Goal: Task Accomplishment & Management: Manage account settings

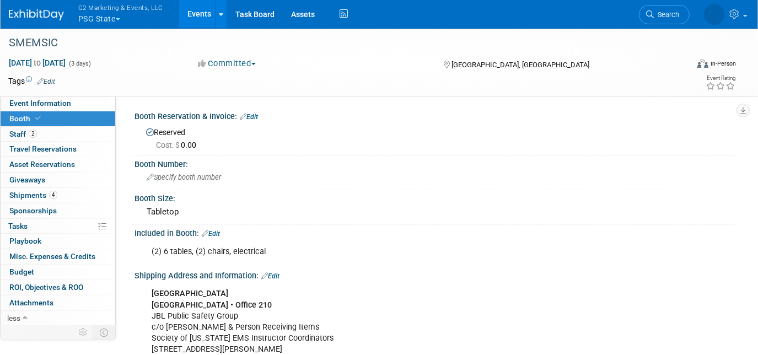
drag, startPoint x: 0, startPoint y: 0, endPoint x: 101, endPoint y: 10, distance: 102.0
click at [101, 10] on span "G2 Marketing & Events, LLC" at bounding box center [120, 8] width 85 height 12
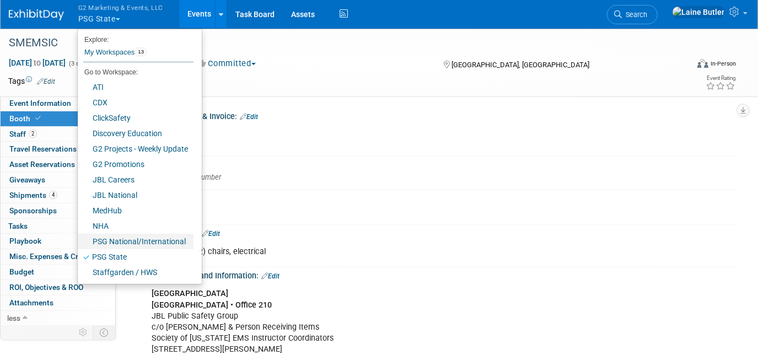
click at [146, 243] on link "PSG National/International" at bounding box center [136, 241] width 116 height 15
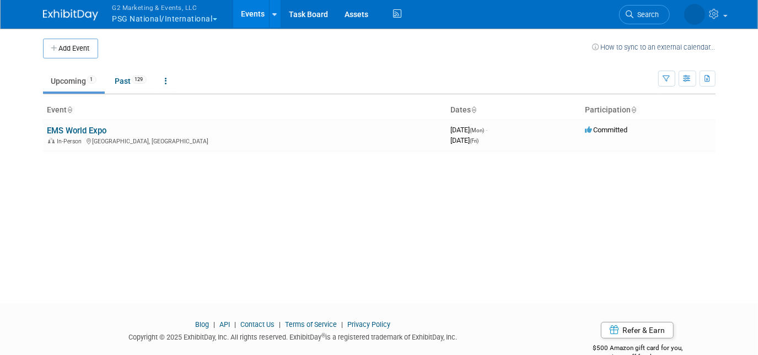
click at [82, 117] on th "Event" at bounding box center [245, 110] width 404 height 19
click at [85, 129] on link "EMS World Expo" at bounding box center [77, 131] width 60 height 10
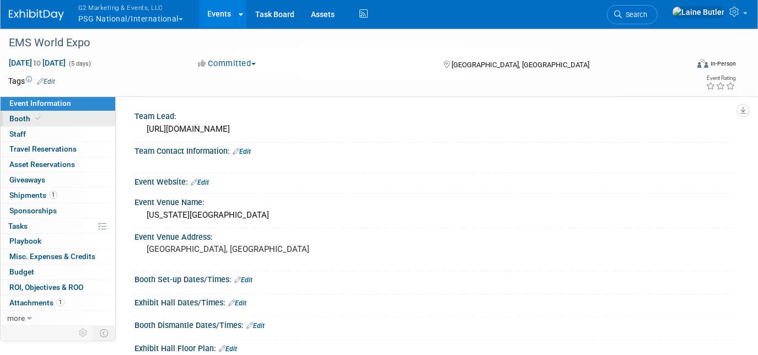
click at [36, 119] on icon at bounding box center [38, 118] width 6 height 6
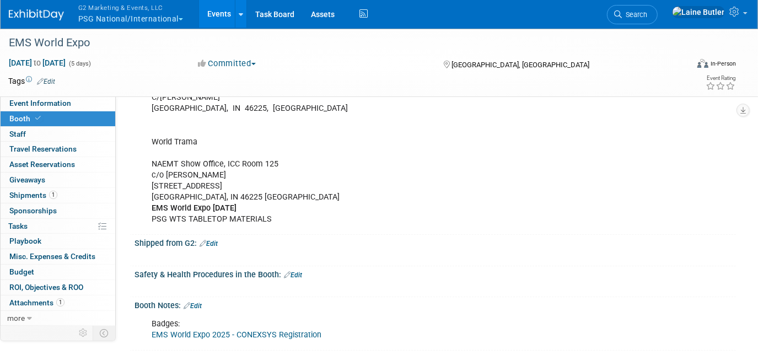
scroll to position [351, 0]
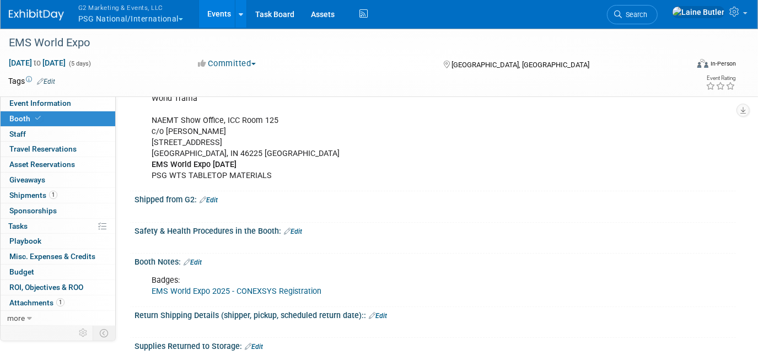
click at [214, 196] on link "Edit" at bounding box center [209, 200] width 18 height 8
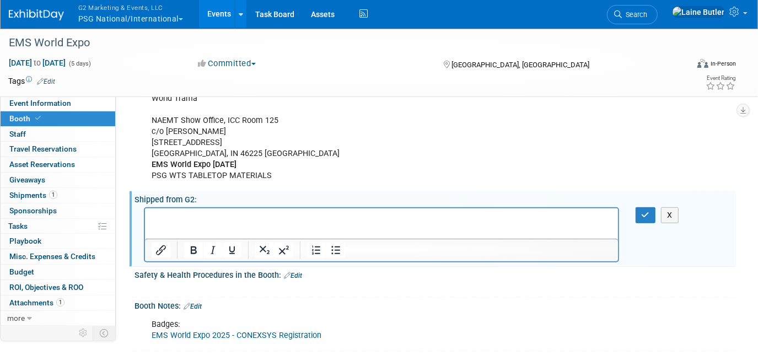
scroll to position [0, 0]
click at [242, 239] on div at bounding box center [381, 250] width 473 height 23
click at [225, 232] on p "Bookend Sets" at bounding box center [381, 228] width 461 height 11
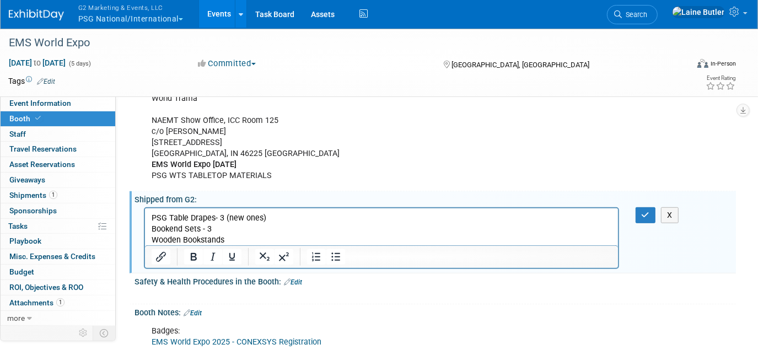
click at [261, 237] on p "Wooden Bookstands" at bounding box center [381, 239] width 461 height 11
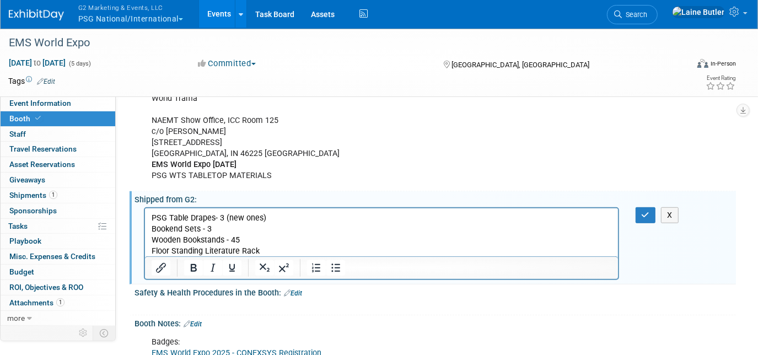
click at [267, 248] on p "Floor Standing Literature Rack" at bounding box center [381, 250] width 461 height 11
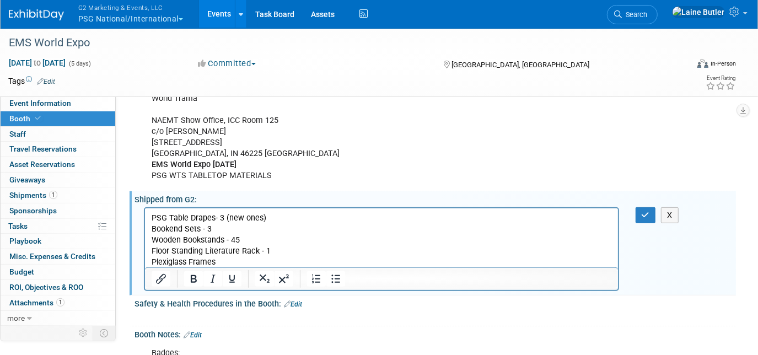
click at [234, 259] on p "Plexiglass Frames" at bounding box center [381, 261] width 461 height 11
click at [152, 219] on p "PSG Table Drapes- 3 (new ones)" at bounding box center [381, 217] width 461 height 11
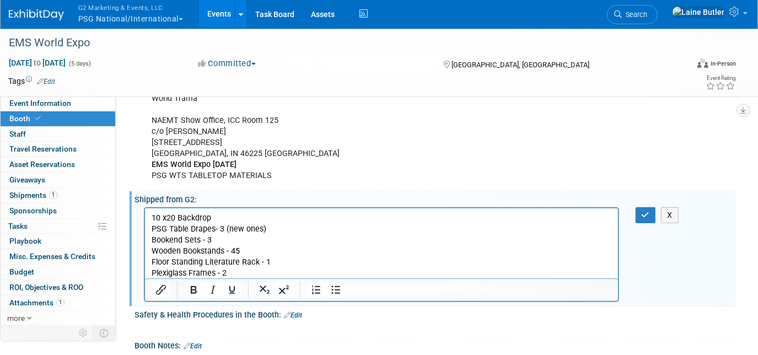
click at [287, 272] on p "Plexiglass Frames - 2" at bounding box center [381, 273] width 461 height 11
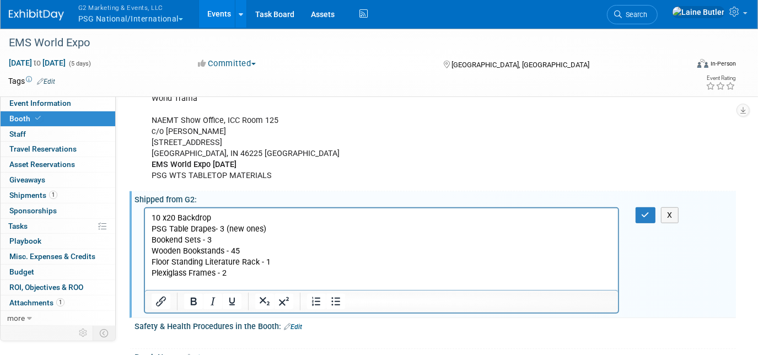
click at [234, 214] on p "10 x20 Backdrop" at bounding box center [381, 217] width 461 height 11
click at [165, 283] on p "Rich Text Area. Press ALT-0 for help." at bounding box center [381, 284] width 461 height 11
click at [217, 286] on p "ECSI Pens" at bounding box center [381, 284] width 461 height 11
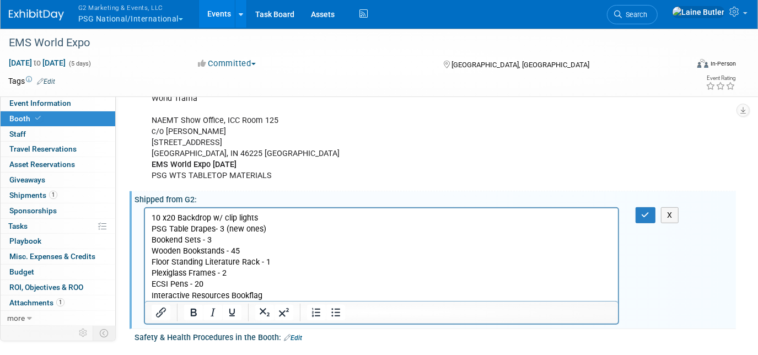
click at [283, 291] on p "Interactive Resources Bookflag" at bounding box center [381, 295] width 461 height 11
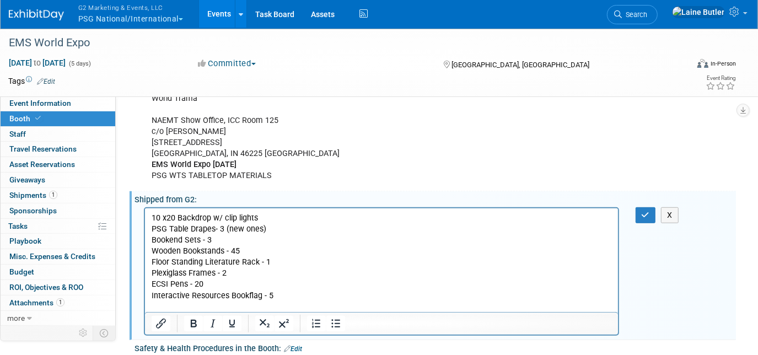
click at [225, 284] on p "ECSI Pens - 20" at bounding box center [381, 284] width 461 height 11
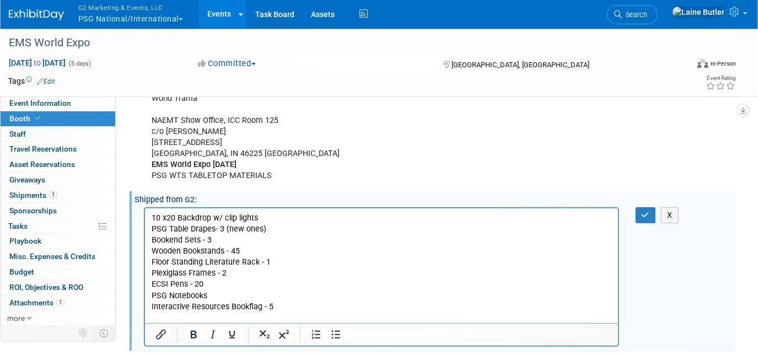
click at [221, 290] on p "PSG Notebooks" at bounding box center [381, 295] width 461 height 11
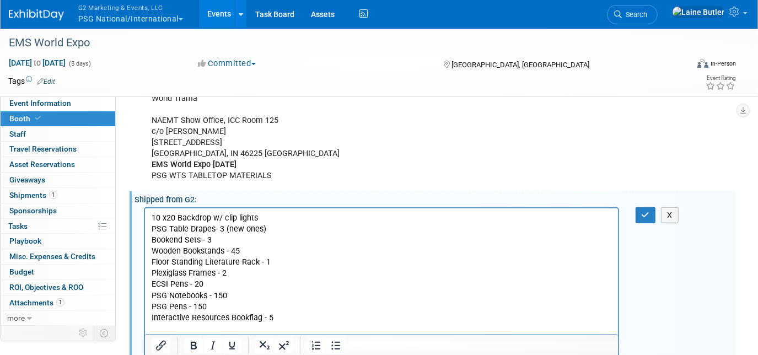
click at [232, 327] on p "Rich Text Area. Press ALT-0 for help." at bounding box center [381, 328] width 461 height 11
click at [234, 326] on p "FISDAP Pens" at bounding box center [381, 328] width 461 height 11
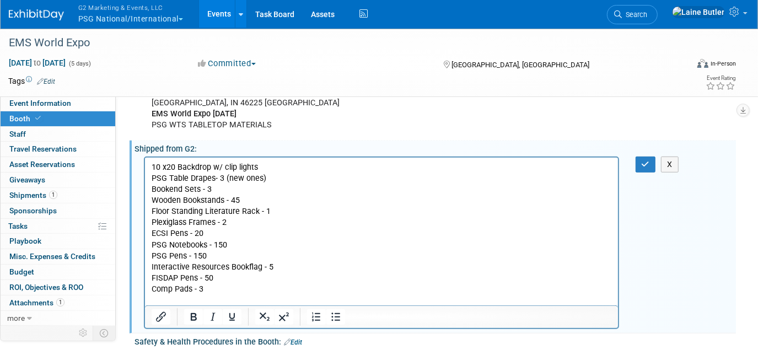
scroll to position [461, 0]
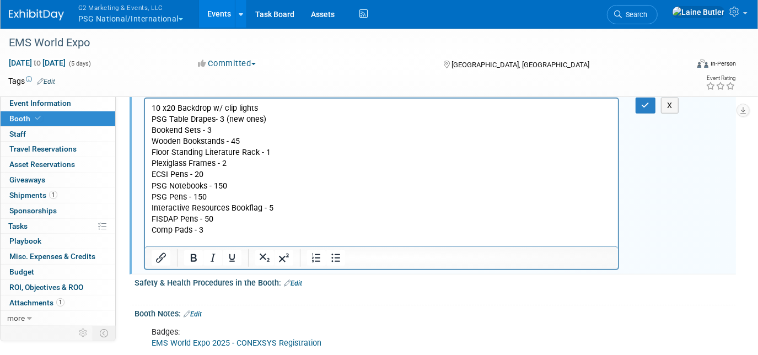
click at [245, 191] on p "PSG Pens - 150" at bounding box center [381, 196] width 461 height 11
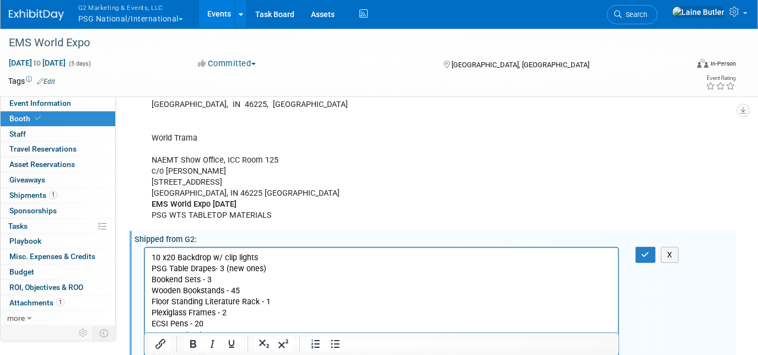
scroll to position [310, 0]
click at [270, 258] on p "10 x20 Backdrop w/ clip lights" at bounding box center [381, 258] width 461 height 11
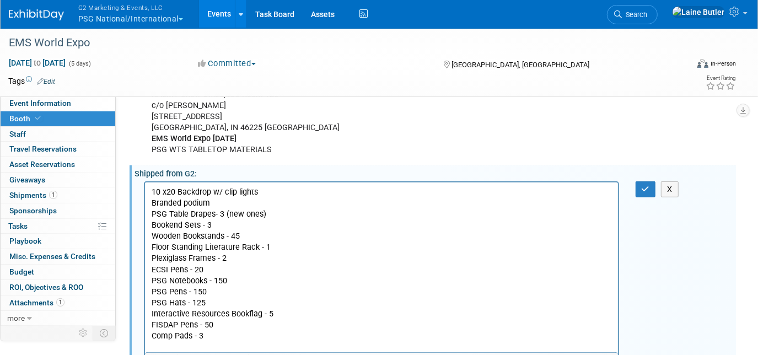
scroll to position [461, 0]
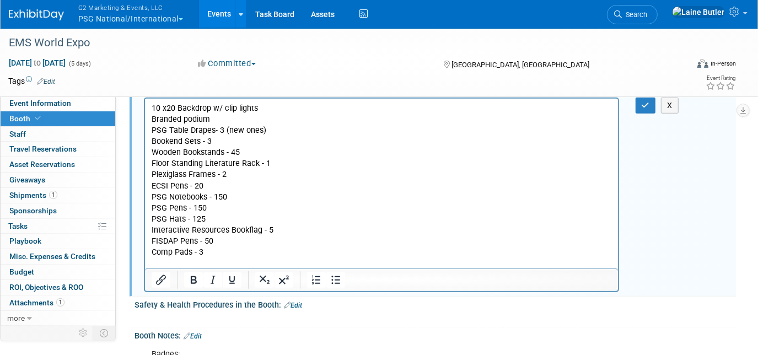
click at [196, 261] on p "Rich Text Area. Press ALT-0 for help." at bounding box center [381, 263] width 461 height 11
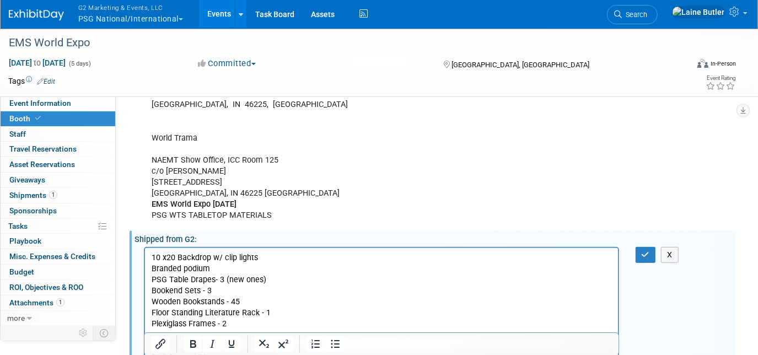
scroll to position [310, 0]
click at [273, 276] on p "PSG Table Drapes- 3 (new ones)" at bounding box center [381, 280] width 461 height 11
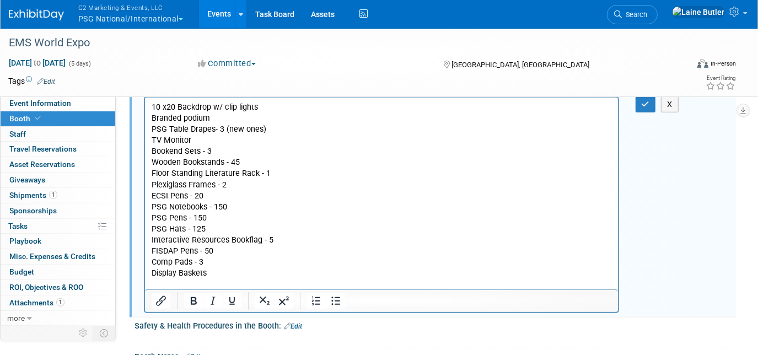
scroll to position [561, 0]
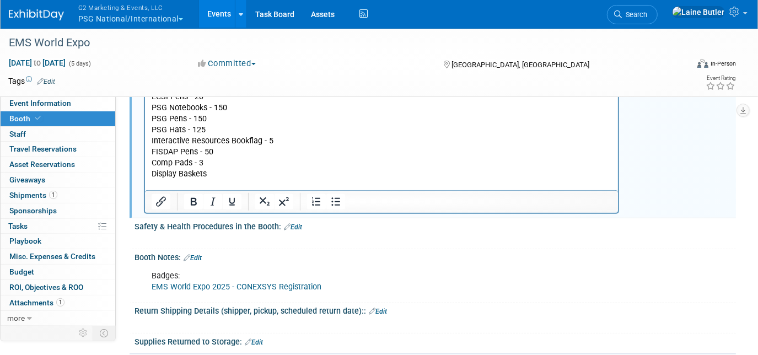
drag, startPoint x: 302, startPoint y: 186, endPoint x: 157, endPoint y: 184, distance: 145.6
click at [157, 184] on p "Rich Text Area. Press ALT-0 for help." at bounding box center [381, 185] width 461 height 11
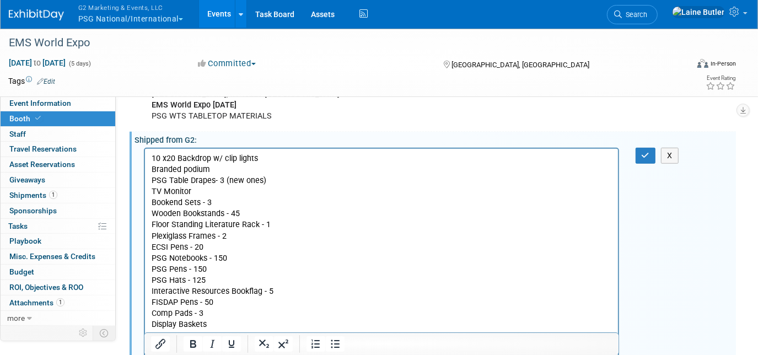
click at [301, 178] on p "PSG Table Drapes- 3 (new ones)" at bounding box center [381, 180] width 461 height 11
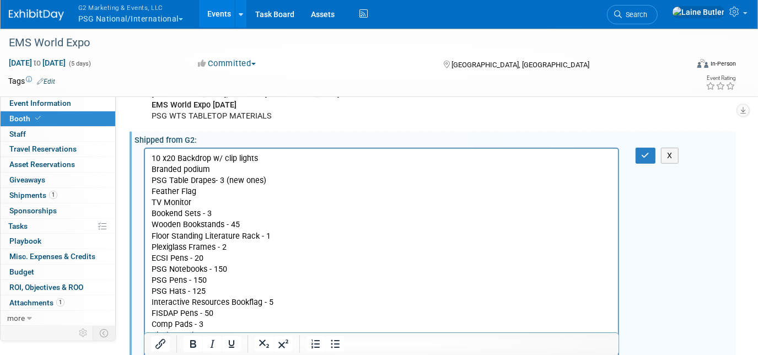
click at [154, 193] on p "Feather Flag" at bounding box center [381, 191] width 461 height 11
click at [636, 153] on button "button" at bounding box center [646, 156] width 20 height 16
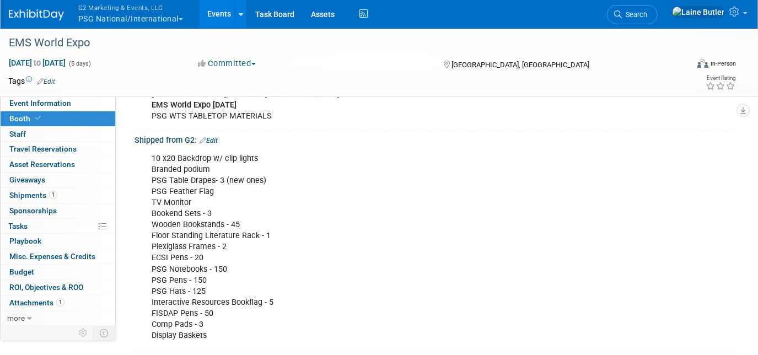
click at [210, 137] on link "Edit" at bounding box center [209, 141] width 18 height 8
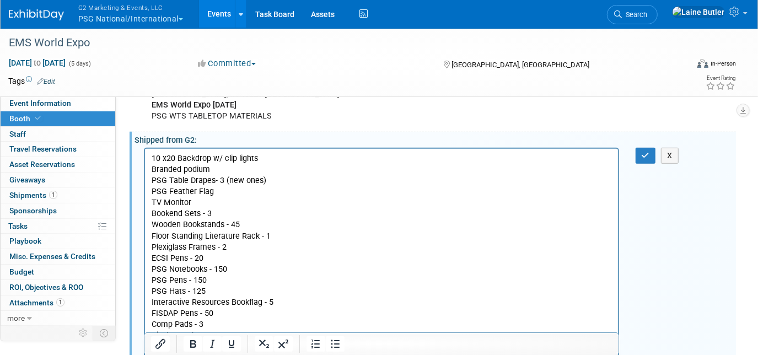
scroll to position [0, 0]
click at [213, 201] on p "10 x20 Backdrop w/ clip lights Branded podium PSG Table Drapes- 3 (new ones) PS…" at bounding box center [381, 247] width 461 height 188
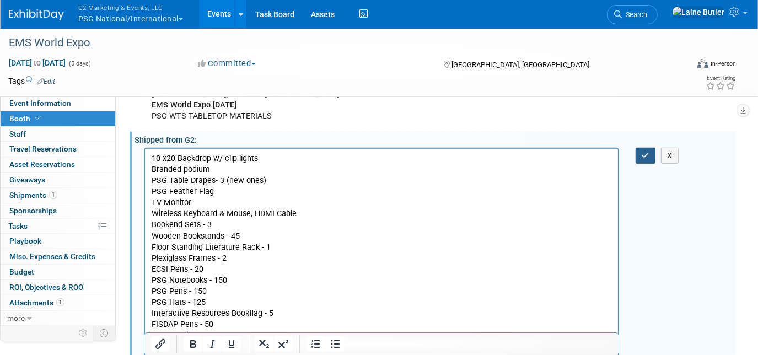
click at [640, 151] on button "button" at bounding box center [646, 156] width 20 height 16
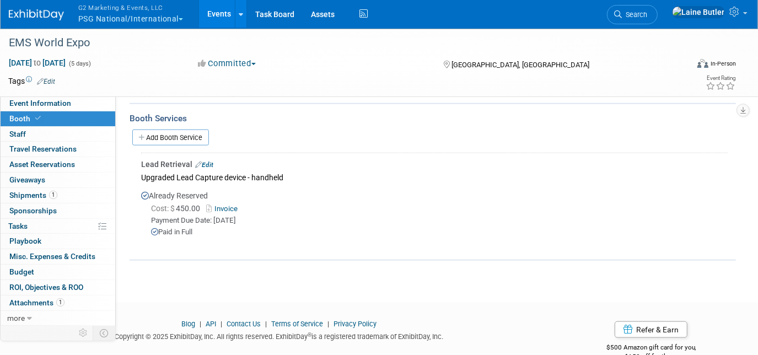
scroll to position [824, 0]
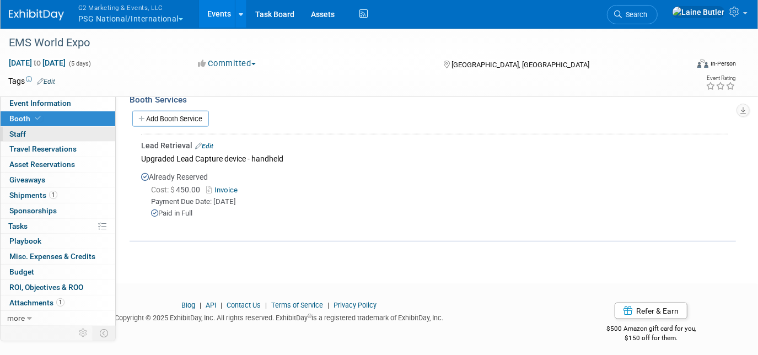
click at [76, 137] on link "0 Staff 0" at bounding box center [58, 134] width 115 height 15
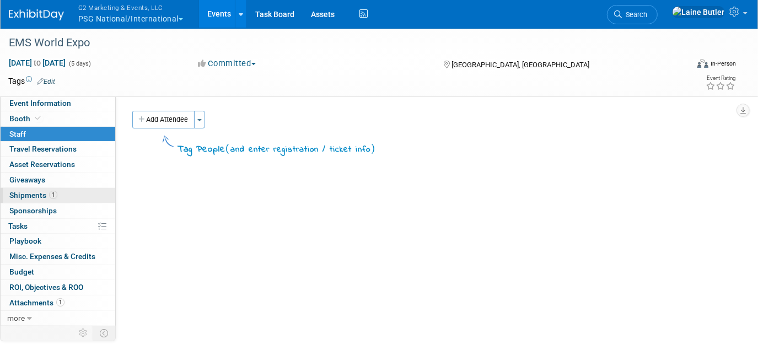
click at [73, 197] on link "1 Shipments 1" at bounding box center [58, 195] width 115 height 15
